Goal: Task Accomplishment & Management: Manage account settings

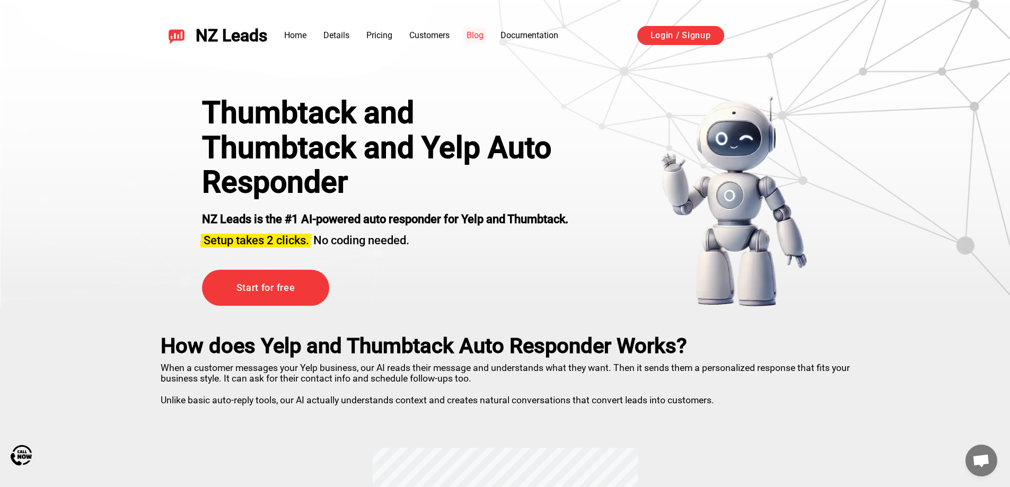
click at [470, 36] on link "Blog" at bounding box center [475, 35] width 17 height 10
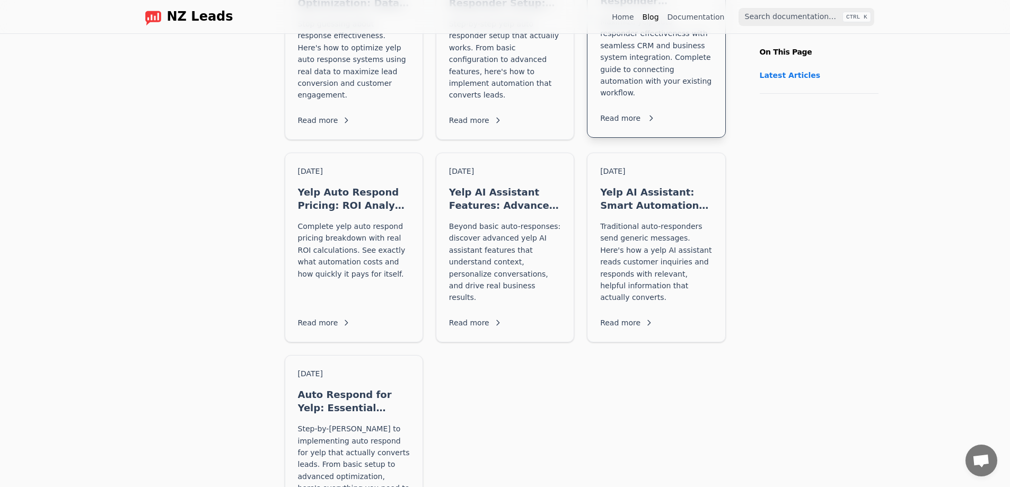
scroll to position [822, 0]
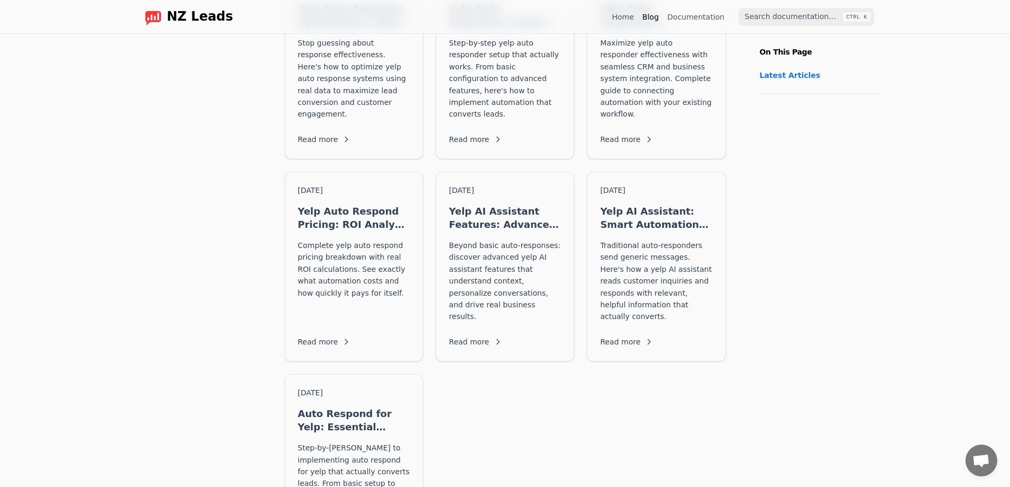
click at [690, 22] on div "Home Blog Documentation" at bounding box center [671, 16] width 118 height 17
click at [699, 16] on link "Documentation" at bounding box center [695, 17] width 57 height 11
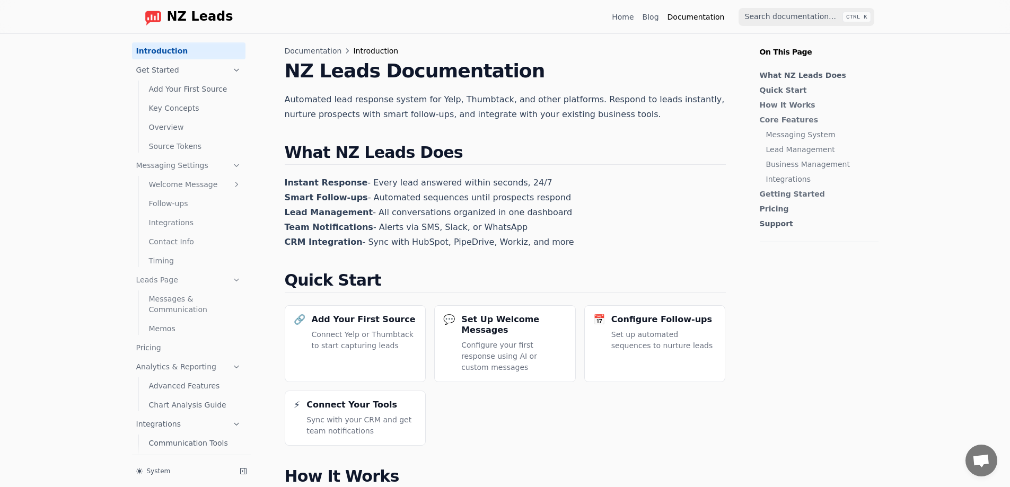
click at [174, 86] on link "Add Your First Source" at bounding box center [195, 89] width 101 height 17
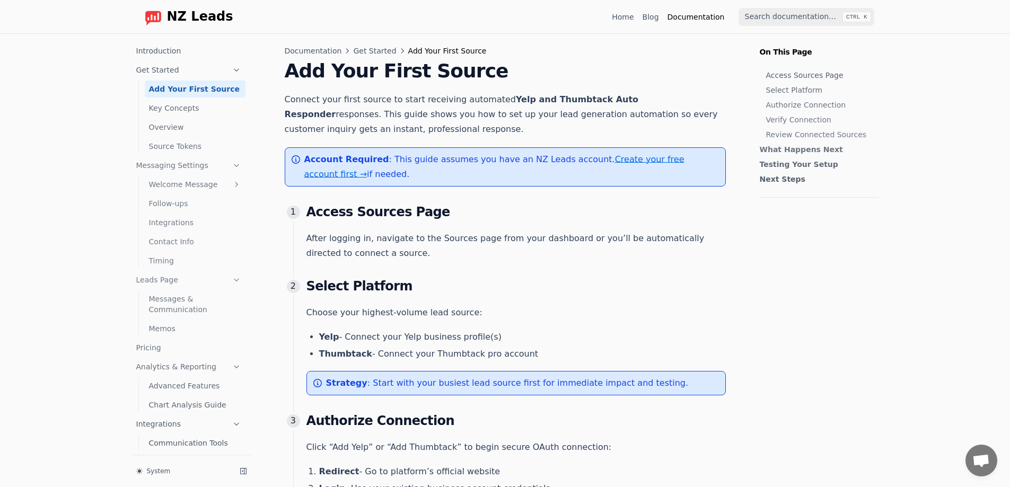
click at [172, 109] on link "Key Concepts" at bounding box center [195, 108] width 101 height 17
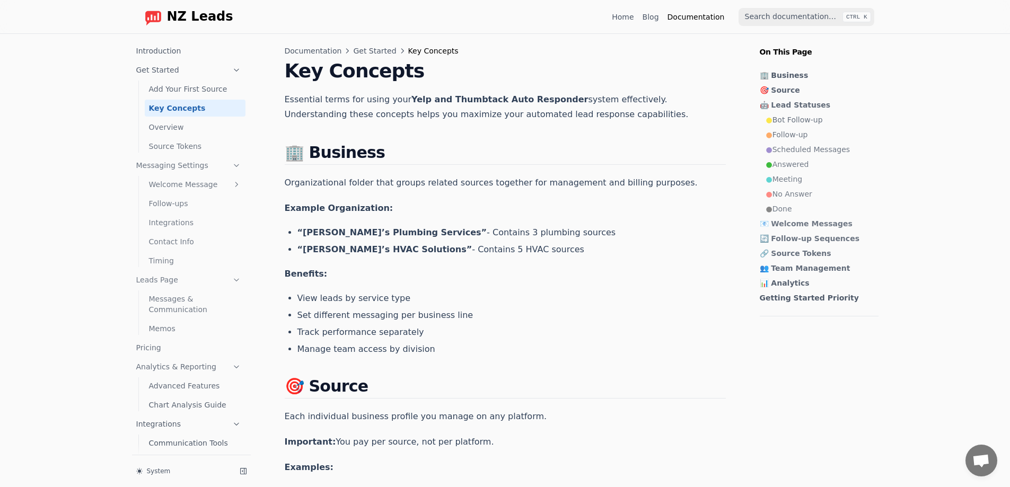
click at [181, 130] on link "Overview" at bounding box center [195, 127] width 101 height 17
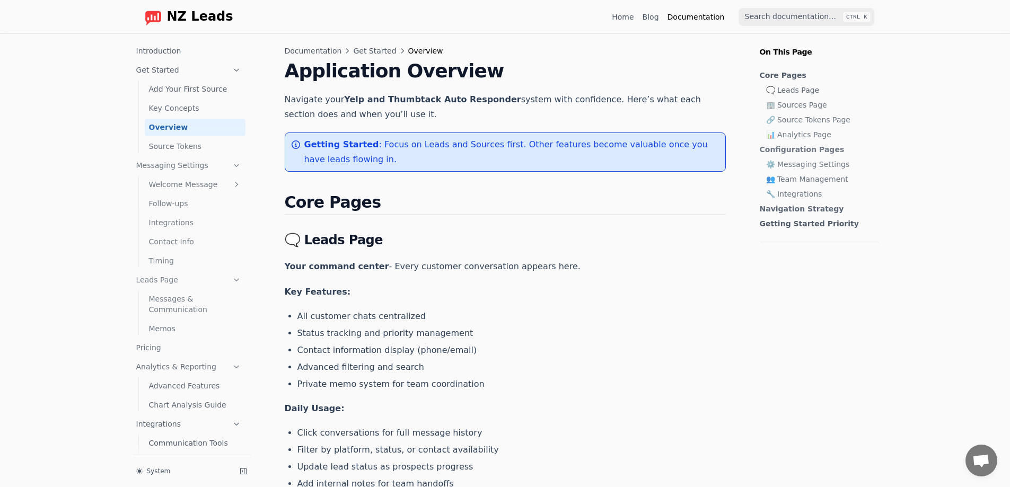
click at [786, 180] on link "👥 Team Management" at bounding box center [819, 179] width 107 height 11
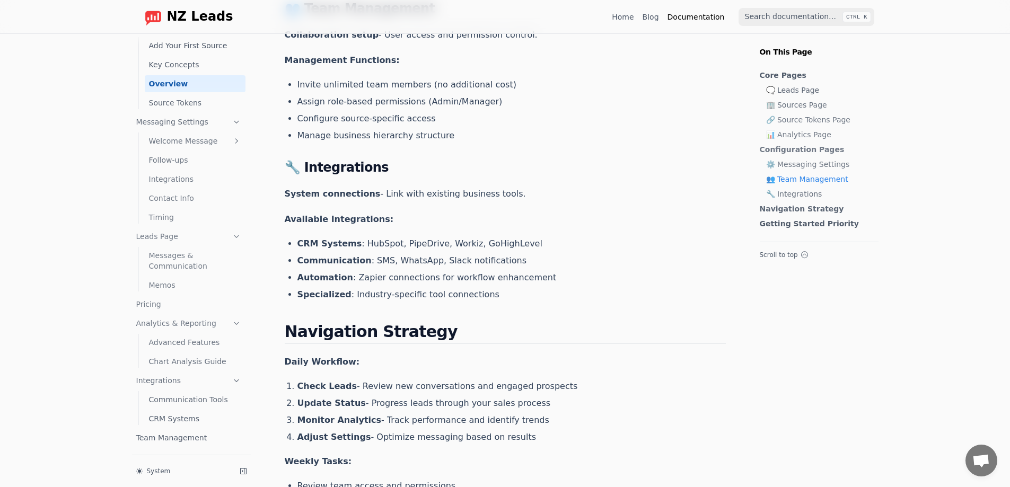
scroll to position [1513, 0]
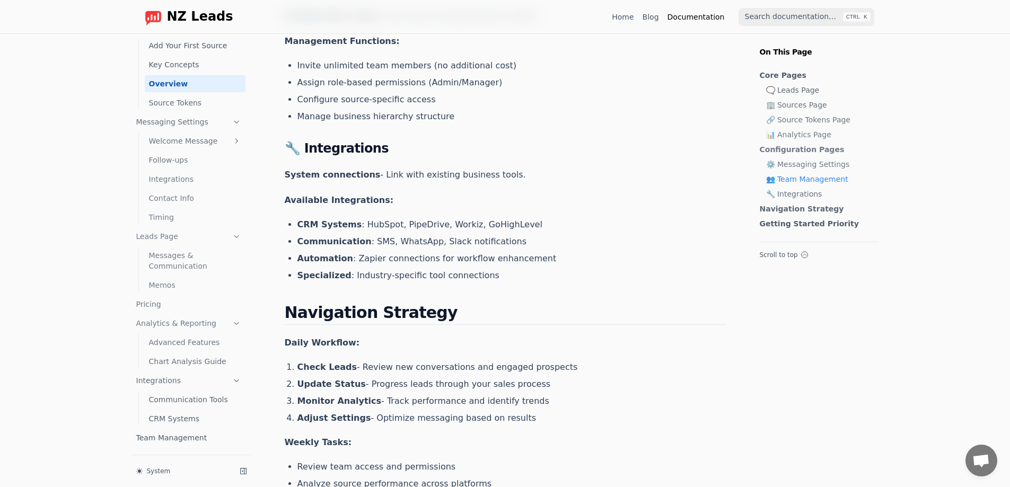
click at [634, 16] on link "Home" at bounding box center [623, 17] width 22 height 11
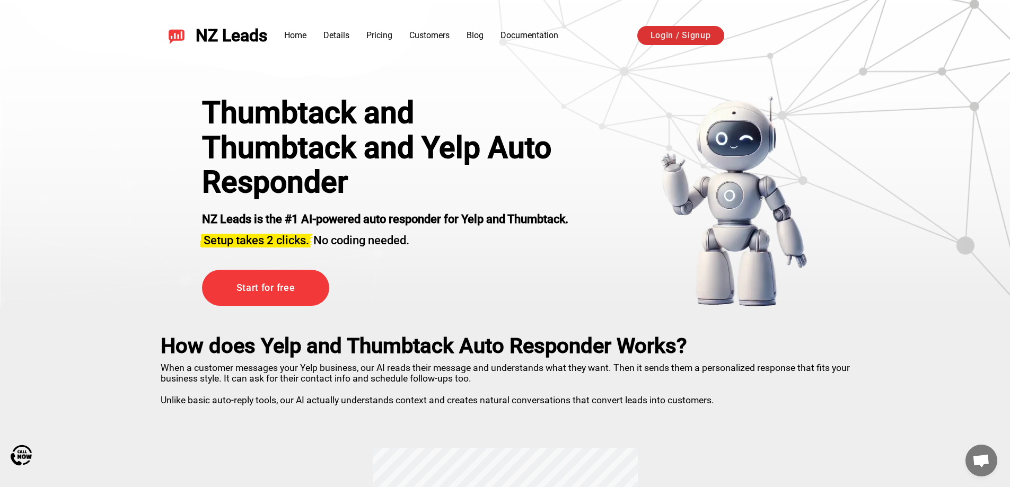
click at [677, 41] on link "Login / Signup" at bounding box center [680, 35] width 87 height 19
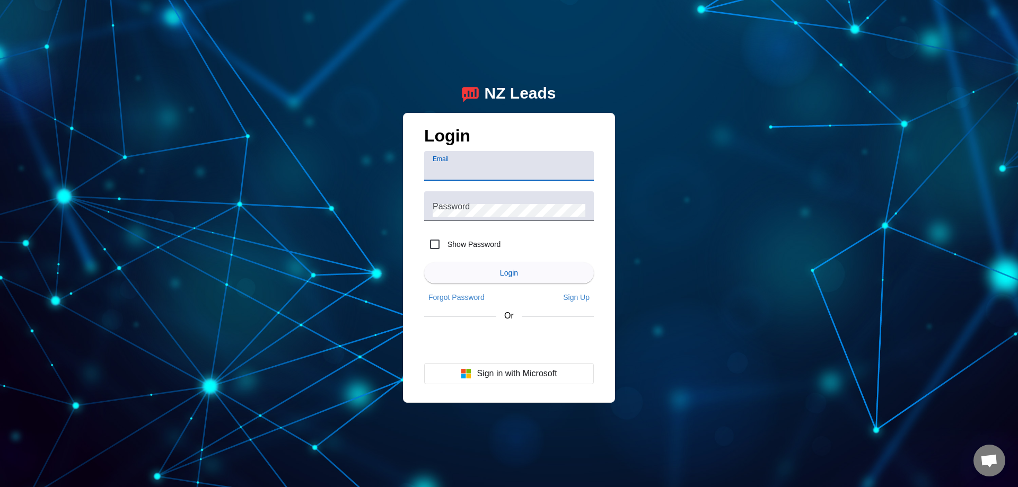
click at [298, 313] on div "NZ Leads Login Email Password Show Password Login Forgot Password Sign Up Or Si…" at bounding box center [509, 243] width 1018 height 487
click at [462, 161] on div "Email" at bounding box center [509, 166] width 153 height 30
click at [464, 165] on input "Email" at bounding box center [509, 170] width 153 height 13
type input "[EMAIL_ADDRESS][DOMAIN_NAME]"
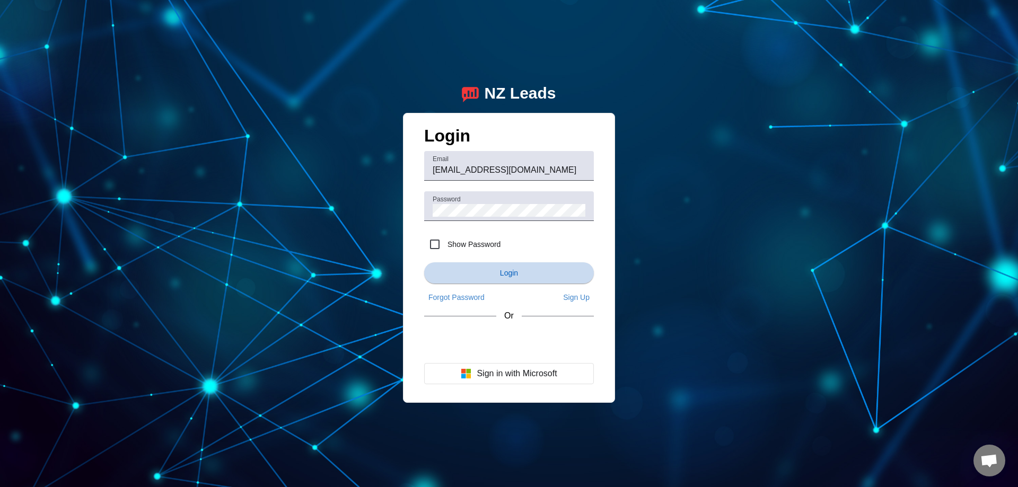
click at [498, 272] on span "submit" at bounding box center [509, 272] width 170 height 25
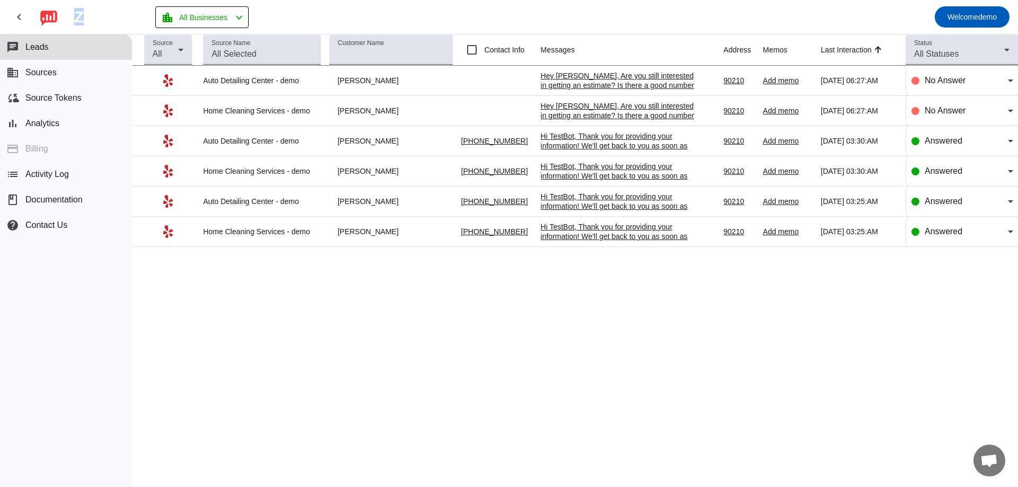
drag, startPoint x: 71, startPoint y: 12, endPoint x: 84, endPoint y: 14, distance: 13.5
click at [84, 14] on div "NZ Leads" at bounding box center [99, 17] width 72 height 15
click at [67, 21] on div "NZ Leads" at bounding box center [99, 17] width 72 height 15
drag, startPoint x: 60, startPoint y: 23, endPoint x: 164, endPoint y: 24, distance: 103.9
click at [164, 24] on mat-toolbar-row "chevron_left NZ Leads location_city All Businesses chevron_left Welcome demo" at bounding box center [509, 17] width 1018 height 34
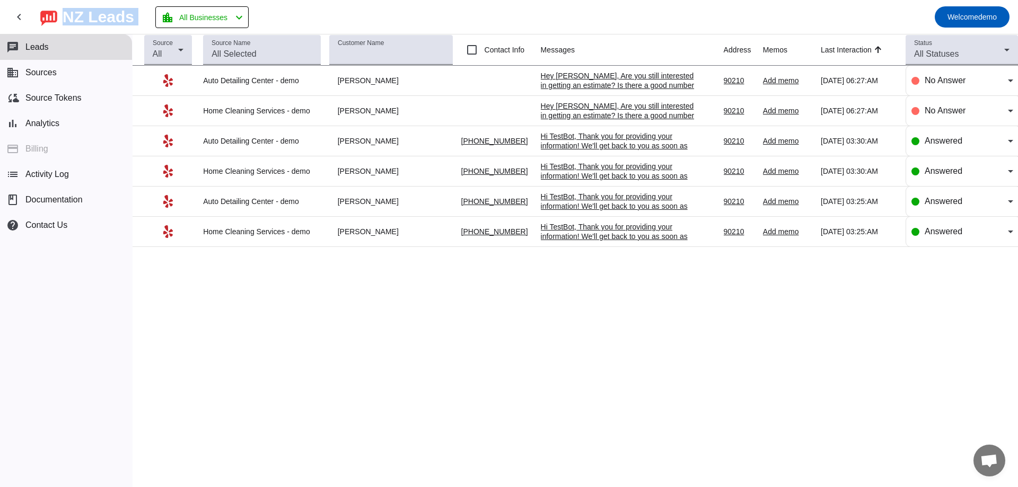
drag, startPoint x: 152, startPoint y: 19, endPoint x: 130, endPoint y: 20, distance: 22.3
click at [151, 19] on mat-toolbar-row "chevron_left NZ Leads location_city All Businesses chevron_left Welcome demo" at bounding box center [509, 17] width 1018 height 34
click at [111, 19] on div "NZ Leads" at bounding box center [99, 17] width 72 height 15
drag, startPoint x: 78, startPoint y: 20, endPoint x: 57, endPoint y: 12, distance: 22.6
click at [57, 12] on div "NZ Leads" at bounding box center [87, 17] width 94 height 18
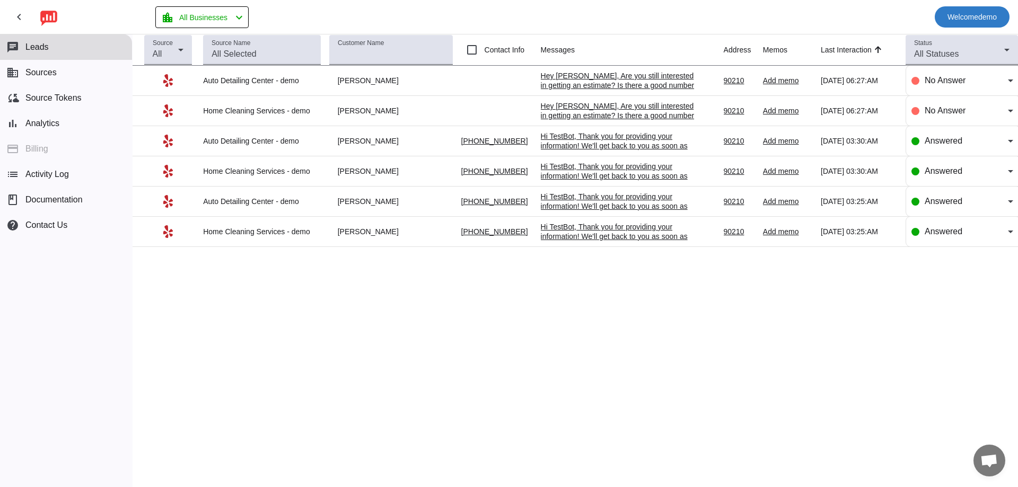
click at [960, 23] on span "Welcome demo" at bounding box center [971, 17] width 49 height 15
drag, startPoint x: 139, startPoint y: 17, endPoint x: 56, endPoint y: 17, distance: 82.7
click at [56, 17] on div at bounding box center [509, 243] width 1018 height 487
drag, startPoint x: 60, startPoint y: 18, endPoint x: 151, endPoint y: 22, distance: 91.3
click at [156, 24] on mat-toolbar-row "chevron_left NZ Leads location_city All Businesses chevron_left Welcome demo" at bounding box center [509, 17] width 1018 height 34
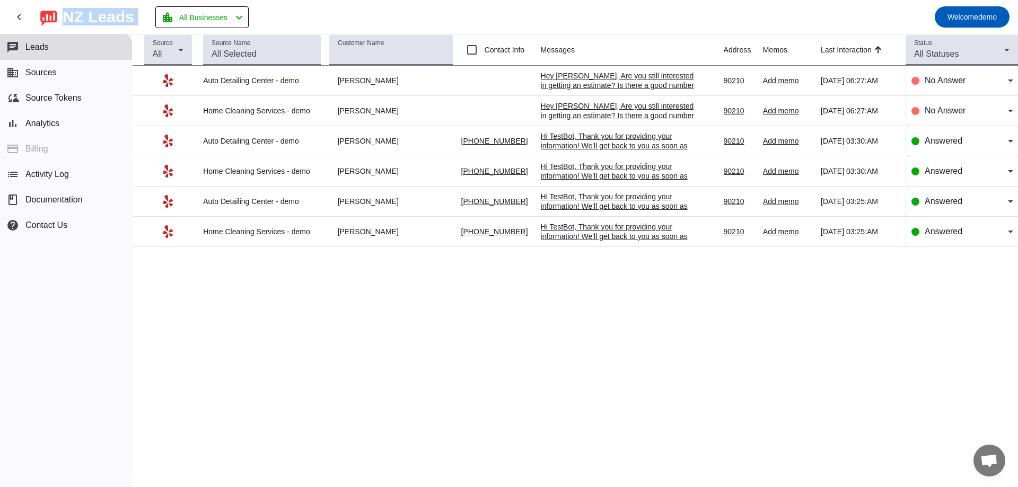
click at [134, 16] on div "NZ Leads" at bounding box center [99, 17] width 72 height 15
drag, startPoint x: 146, startPoint y: 19, endPoint x: 57, endPoint y: 16, distance: 89.6
click at [57, 16] on mat-toolbar-row "chevron_left NZ Leads location_city All Businesses chevron_left Welcome demo" at bounding box center [509, 17] width 1018 height 34
click at [66, 17] on div "NZ Leads" at bounding box center [99, 17] width 72 height 15
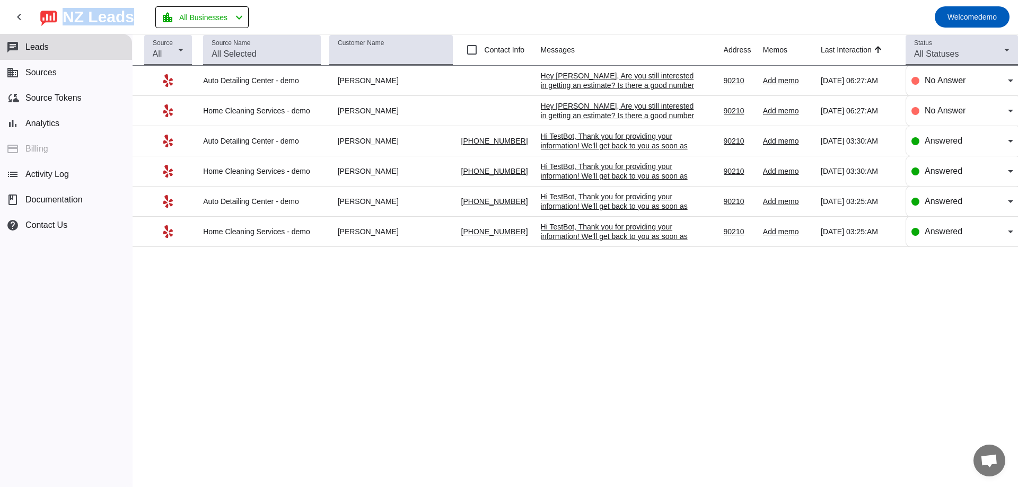
drag, startPoint x: 63, startPoint y: 16, endPoint x: 151, endPoint y: 19, distance: 87.5
click at [151, 19] on mat-toolbar-row "chevron_left NZ Leads location_city All Businesses chevron_left Welcome demo" at bounding box center [509, 17] width 1018 height 34
click at [153, 14] on mat-toolbar-row "chevron_left NZ Leads location_city All Businesses chevron_left Welcome demo" at bounding box center [509, 17] width 1018 height 34
click at [145, 16] on mat-toolbar-row "chevron_left NZ Leads location_city All Businesses chevron_left Welcome demo" at bounding box center [509, 17] width 1018 height 34
click at [134, 24] on div "NZ Leads" at bounding box center [99, 17] width 72 height 15
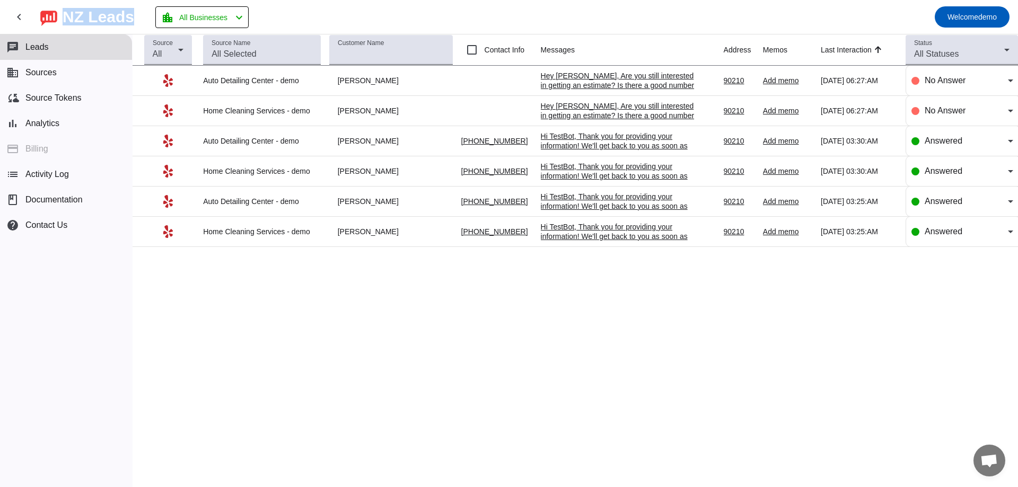
drag, startPoint x: 143, startPoint y: 24, endPoint x: 62, endPoint y: 22, distance: 81.1
click at [62, 22] on div "NZ Leads" at bounding box center [87, 17] width 94 height 18
click at [134, 23] on div "NZ Leads" at bounding box center [99, 17] width 72 height 15
click at [147, 20] on mat-toolbar-row "chevron_left NZ Leads location_city All Businesses chevron_left Welcome demo" at bounding box center [509, 17] width 1018 height 34
drag, startPoint x: 155, startPoint y: 21, endPoint x: 50, endPoint y: 20, distance: 105.0
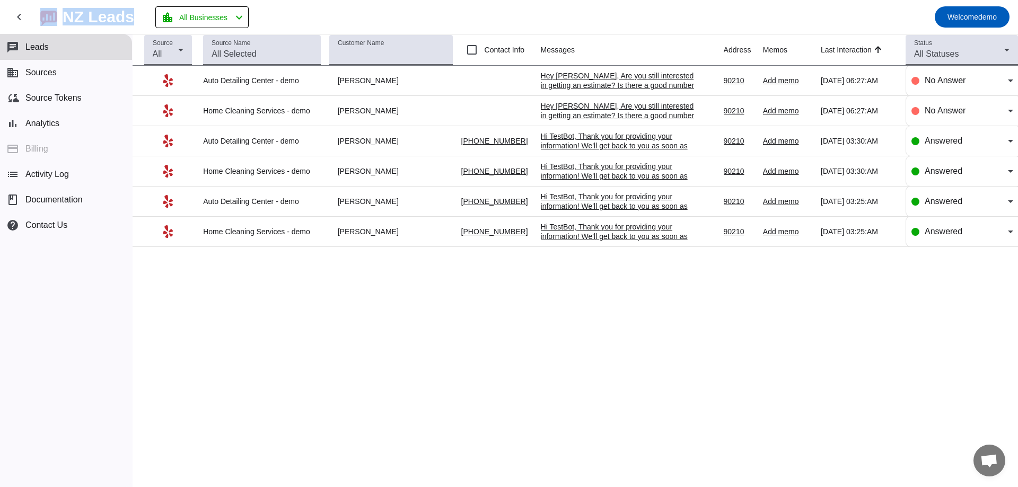
click at [50, 20] on mat-toolbar-row "chevron_left NZ Leads location_city All Businesses chevron_left Welcome demo" at bounding box center [509, 17] width 1018 height 34
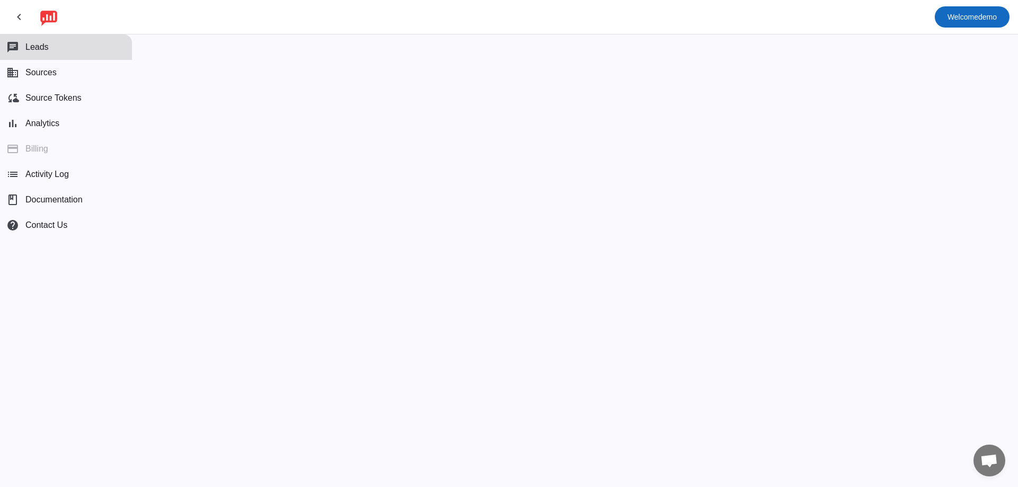
click at [963, 21] on span "Welcome" at bounding box center [962, 17] width 31 height 8
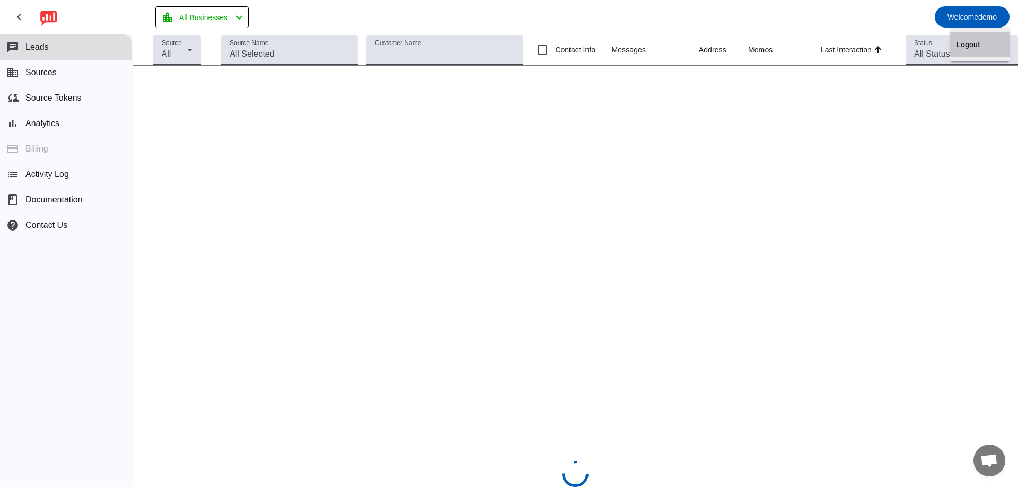
click at [975, 49] on span "Logout" at bounding box center [979, 44] width 47 height 11
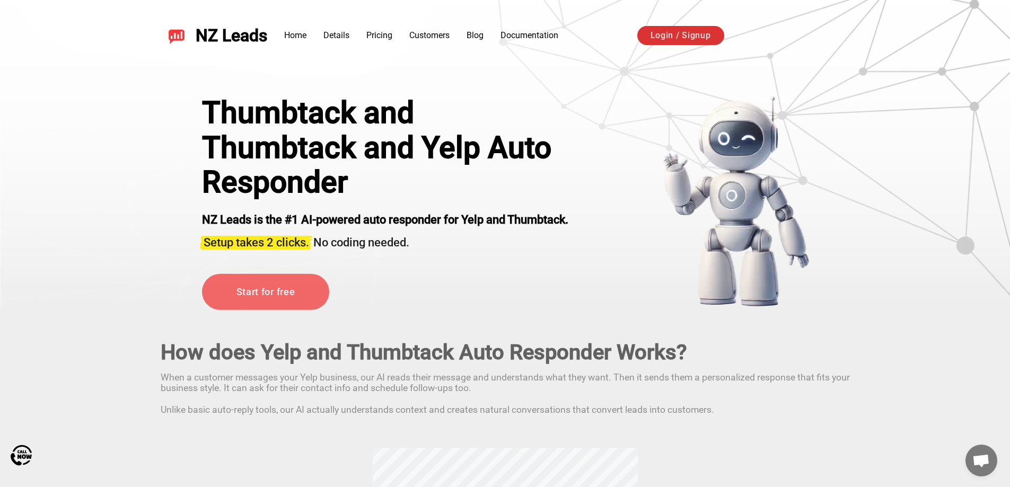
click at [716, 38] on link "Login / Signup" at bounding box center [680, 35] width 87 height 19
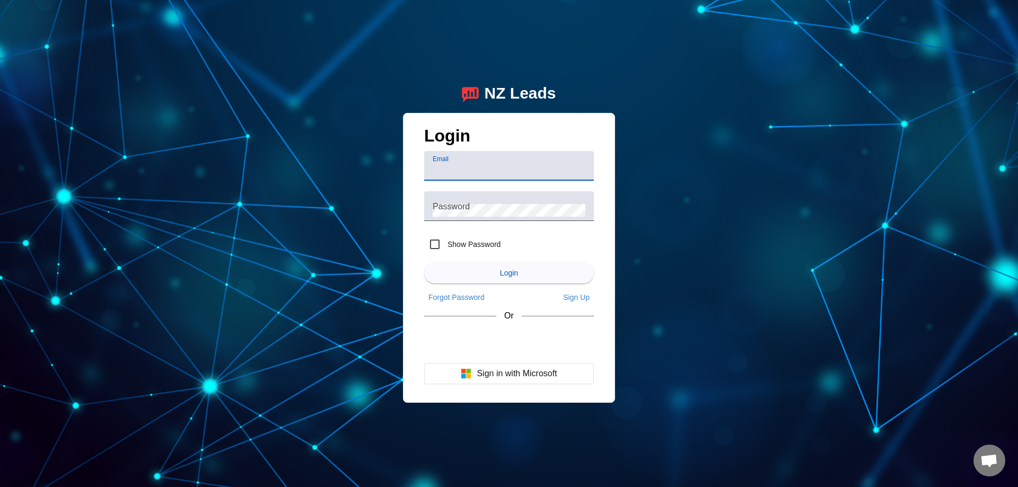
click at [462, 91] on img at bounding box center [470, 93] width 17 height 18
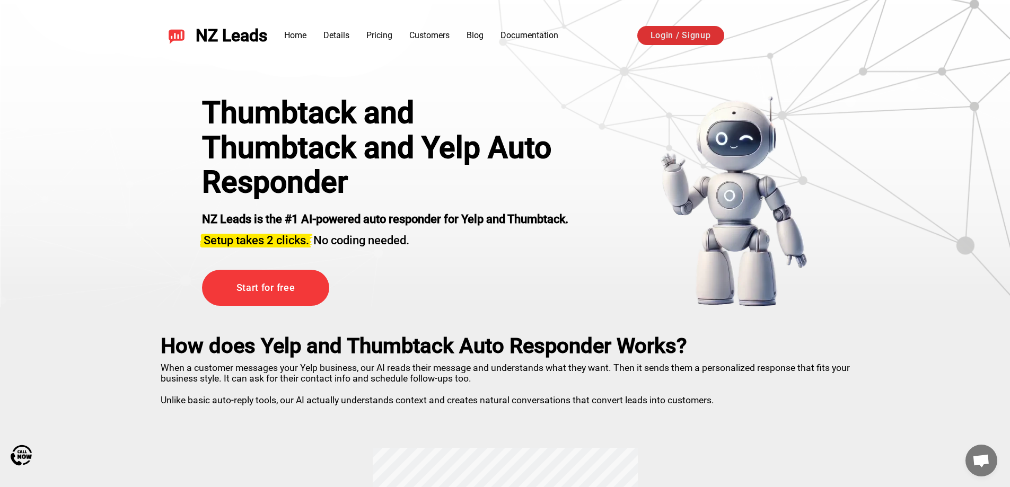
click at [668, 34] on link "Login / Signup" at bounding box center [680, 35] width 87 height 19
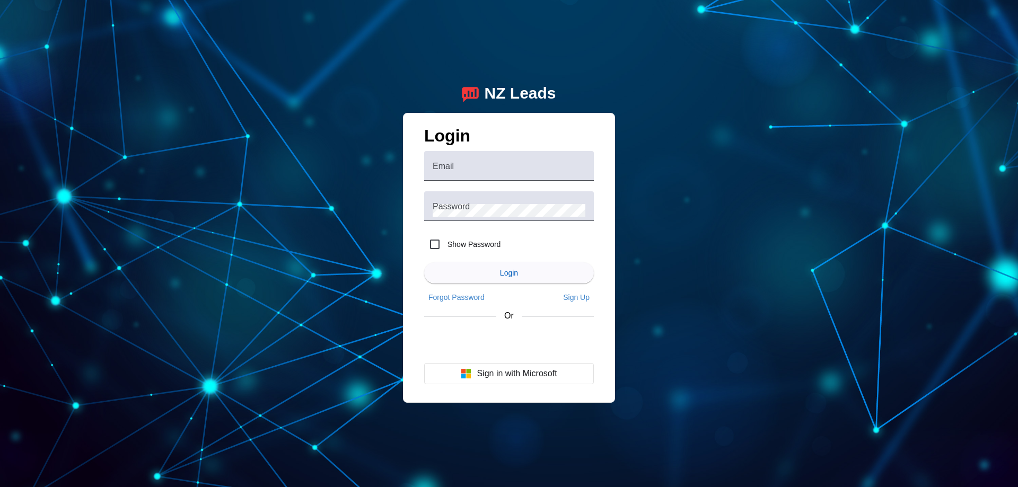
click at [523, 91] on div "NZ Leads" at bounding box center [520, 93] width 72 height 19
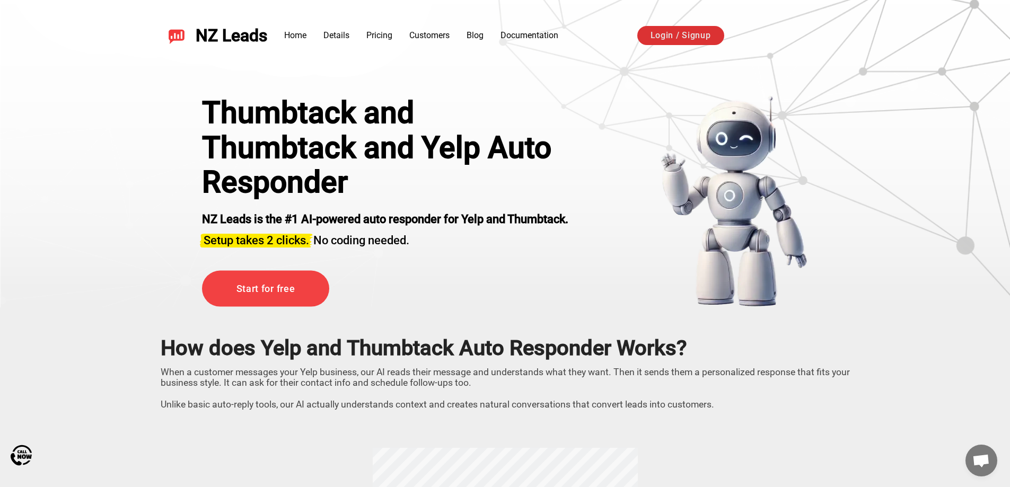
click at [687, 43] on link "Login / Signup" at bounding box center [680, 35] width 87 height 19
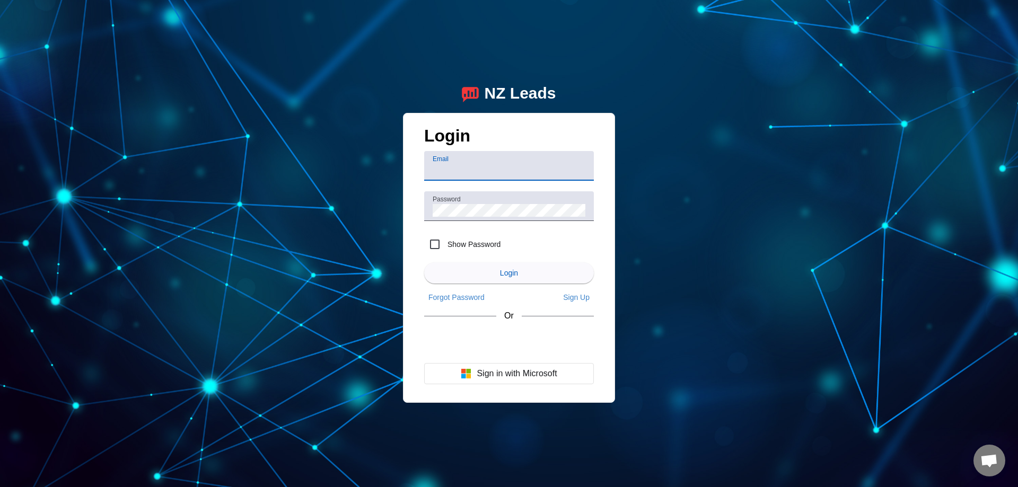
click at [880, 121] on div "NZ Leads Login Email Password Show Password Login Forgot Password Sign Up Or Si…" at bounding box center [509, 243] width 1018 height 487
drag, startPoint x: 626, startPoint y: 104, endPoint x: 481, endPoint y: 100, distance: 144.8
click at [481, 100] on div "NZ Leads Login Email Password Show Password Login Forgot Password Sign Up Or Si…" at bounding box center [509, 243] width 1018 height 487
click at [655, 73] on div "NZ Leads Login Email Password Show Password Login Forgot Password Sign Up Or Si…" at bounding box center [509, 243] width 1018 height 487
click at [504, 52] on div "NZ Leads Login Email Password Show Password Login Forgot Password Sign Up Or Si…" at bounding box center [509, 243] width 1018 height 487
